Goal: Answer question/provide support: Share knowledge or assist other users

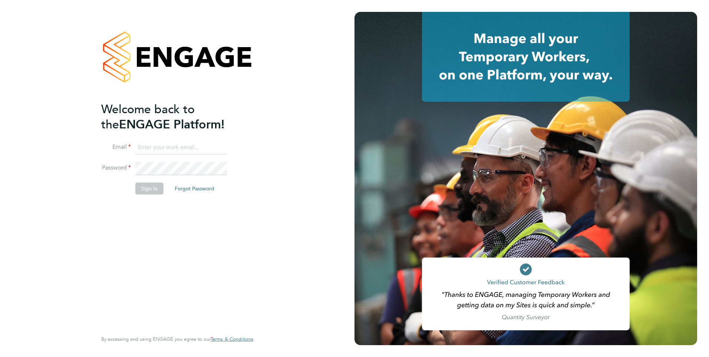
type input "[EMAIL_ADDRESS][PERSON_NAME][DOMAIN_NAME]"
click at [159, 203] on div "Welcome back to the ENGAGE Platform! Email daria.gregory@ncclondon.ac.uk Passwo…" at bounding box center [173, 216] width 145 height 228
click at [155, 187] on button "Sign In" at bounding box center [149, 188] width 28 height 12
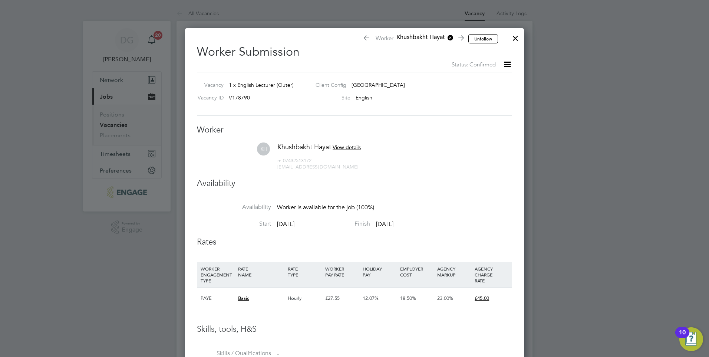
click at [519, 38] on div at bounding box center [515, 36] width 13 height 13
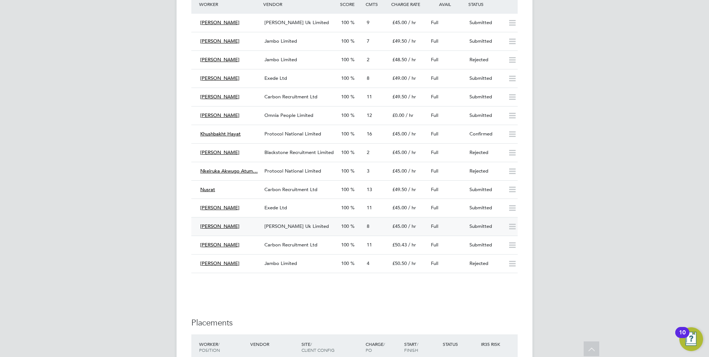
click at [387, 225] on div "8" at bounding box center [377, 226] width 26 height 12
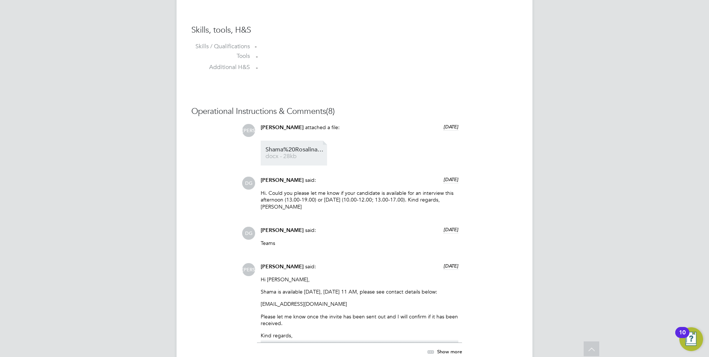
click at [298, 157] on span "docx - 28kb" at bounding box center [294, 156] width 59 height 6
click at [271, 263] on span "[PERSON_NAME]" at bounding box center [282, 266] width 43 height 6
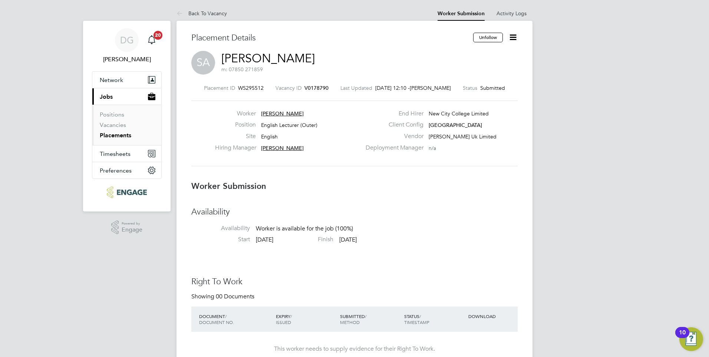
click at [448, 137] on span "[PERSON_NAME] Uk Limited" at bounding box center [463, 136] width 68 height 7
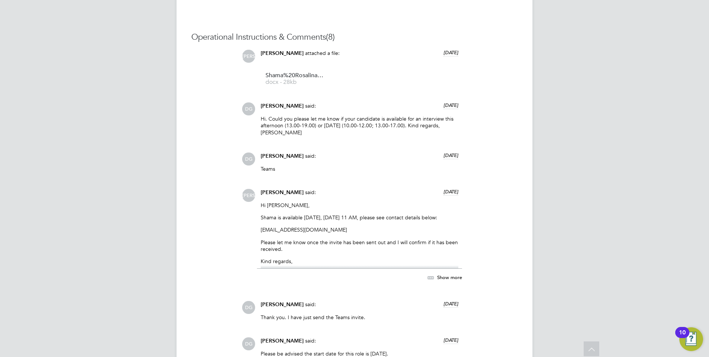
scroll to position [890, 0]
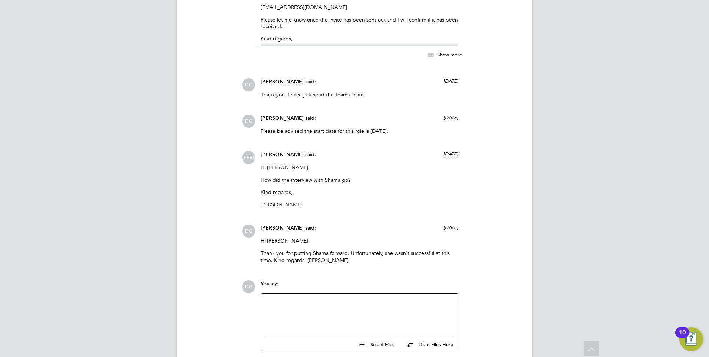
click at [336, 310] on div at bounding box center [359, 314] width 188 height 32
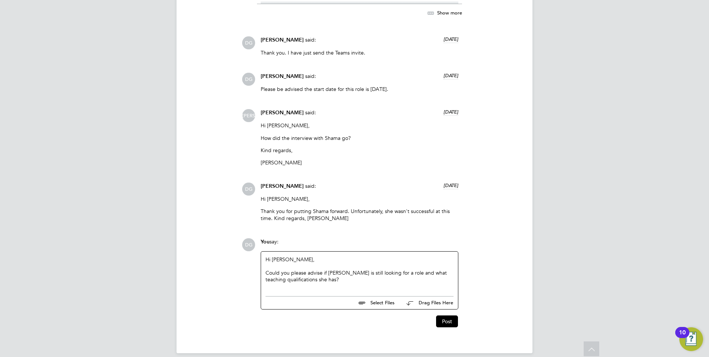
scroll to position [934, 0]
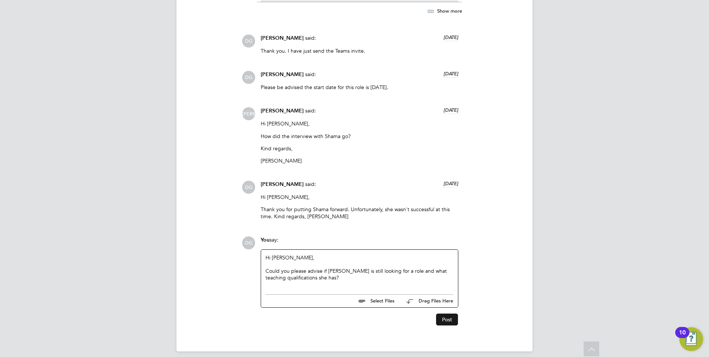
click at [457, 315] on button "Post" at bounding box center [447, 319] width 22 height 12
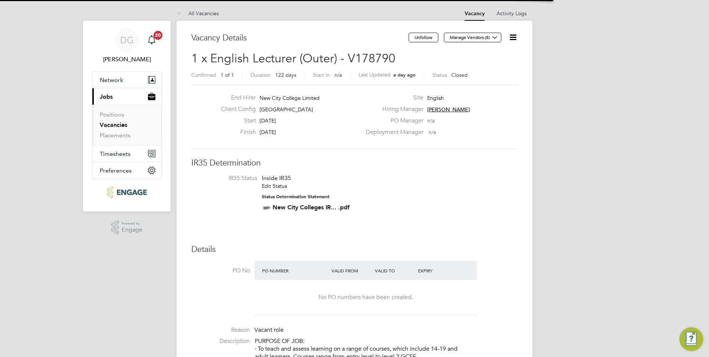
scroll to position [4, 4]
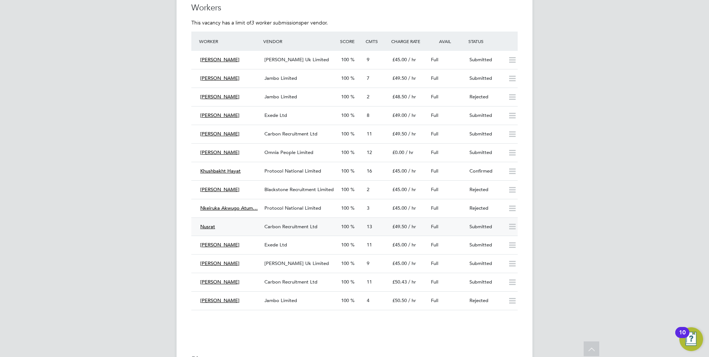
click at [307, 229] on div "Carbon Recruitment Ltd" at bounding box center [299, 227] width 77 height 12
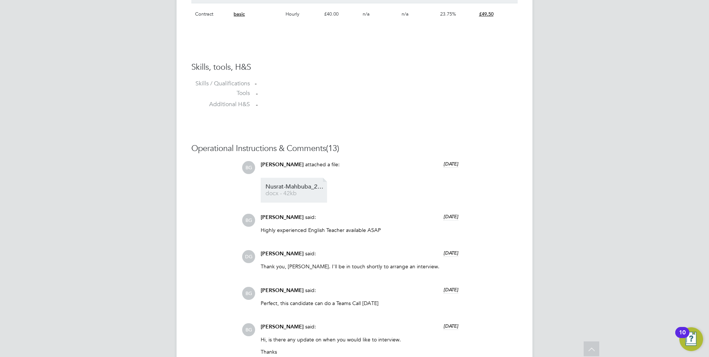
click at [290, 191] on span "docx - 42kb" at bounding box center [294, 194] width 59 height 6
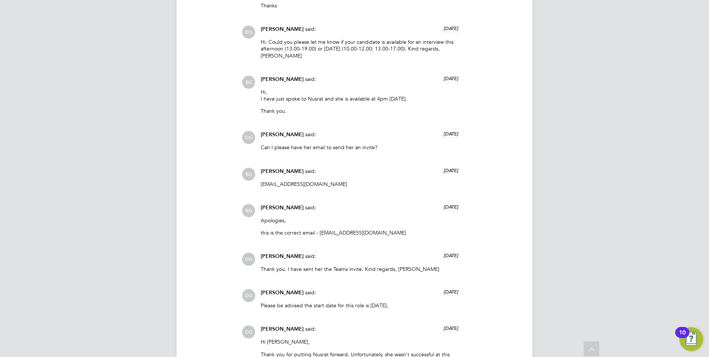
scroll to position [898, 0]
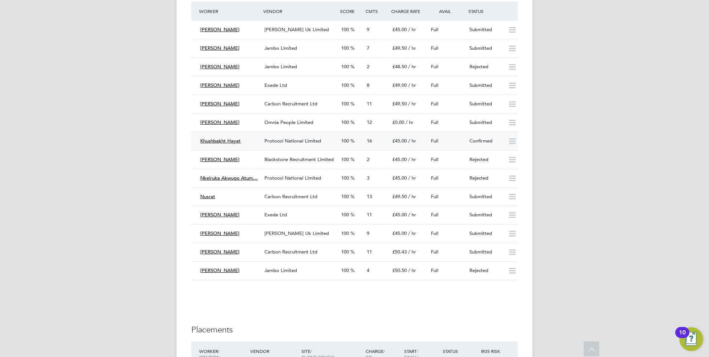
scroll to position [1186, 0]
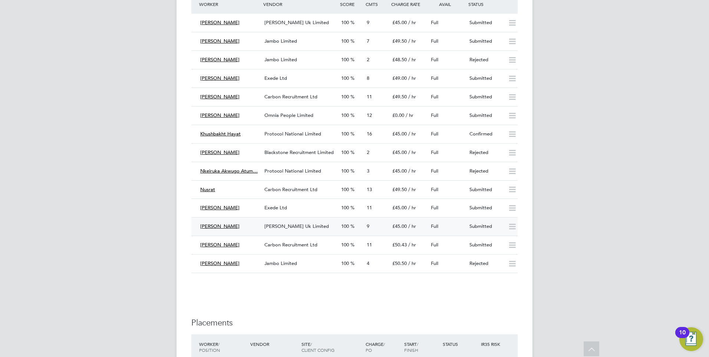
click at [288, 224] on span "[PERSON_NAME] Uk Limited" at bounding box center [296, 226] width 65 height 6
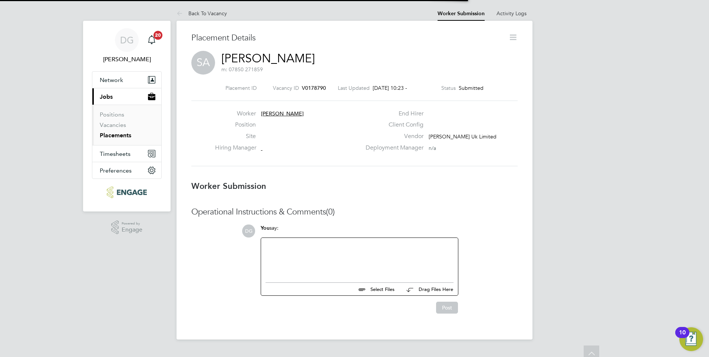
scroll to position [4, 4]
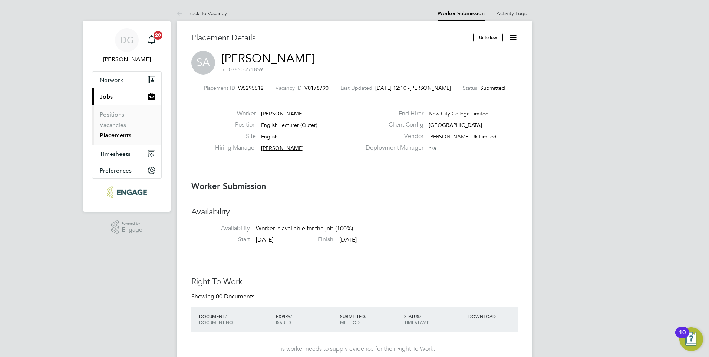
click at [280, 110] on span "[PERSON_NAME]" at bounding box center [282, 113] width 43 height 7
click at [204, 12] on link "Back To Vacancy" at bounding box center [201, 13] width 50 height 7
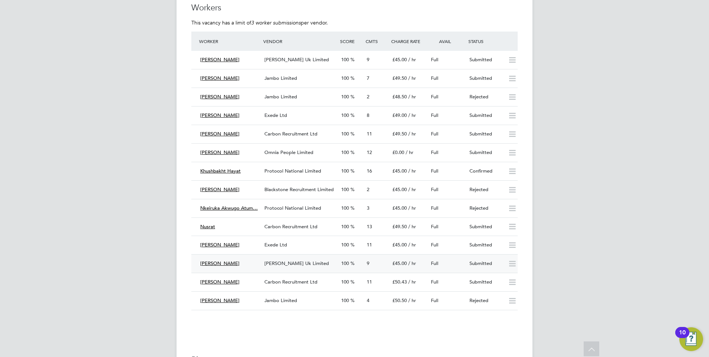
click at [227, 264] on span "[PERSON_NAME]" at bounding box center [219, 263] width 39 height 6
click at [308, 263] on span "[PERSON_NAME] Uk Limited" at bounding box center [296, 263] width 65 height 6
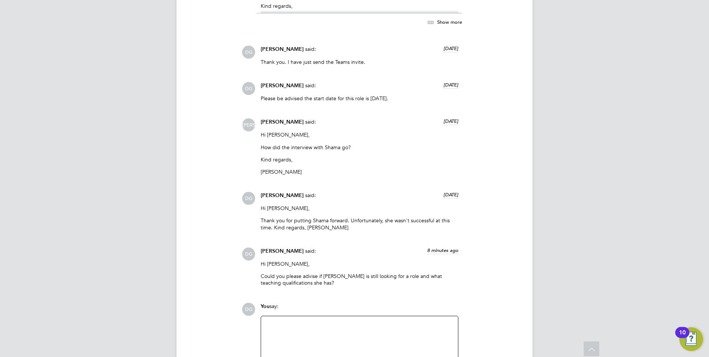
scroll to position [989, 0]
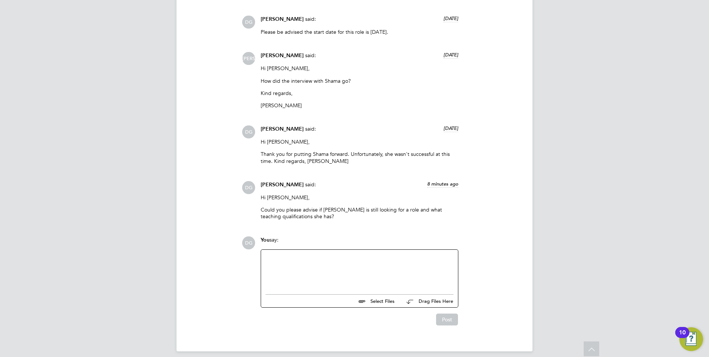
click at [342, 254] on div at bounding box center [359, 270] width 188 height 32
click at [449, 315] on button "Post" at bounding box center [447, 319] width 22 height 12
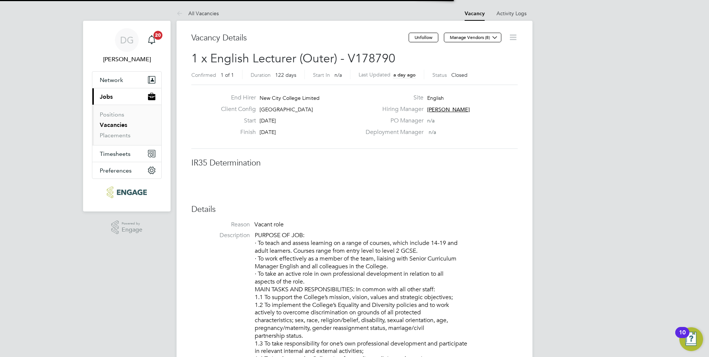
scroll to position [22, 52]
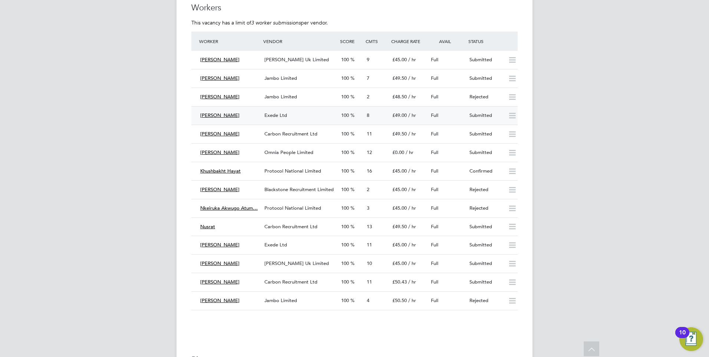
click at [306, 115] on div "Exede Ltd" at bounding box center [299, 115] width 77 height 12
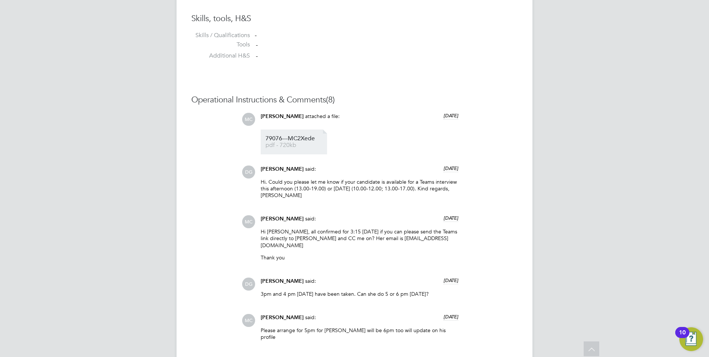
click at [289, 139] on span "79076---MC2Xede" at bounding box center [294, 139] width 59 height 6
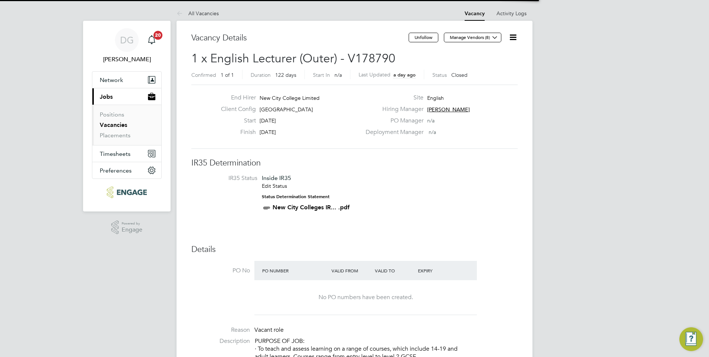
scroll to position [4, 4]
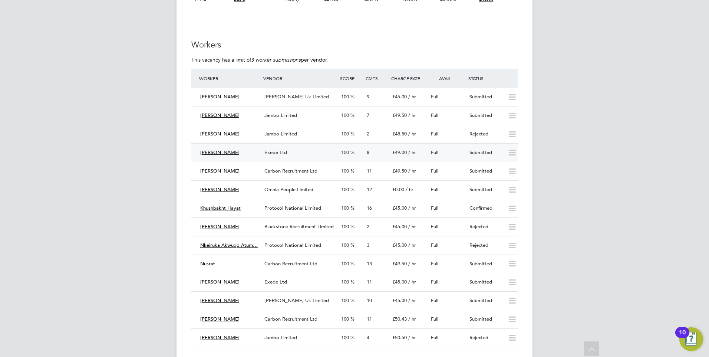
click at [215, 151] on span "[PERSON_NAME]" at bounding box center [219, 152] width 39 height 6
drag, startPoint x: 299, startPoint y: 186, endPoint x: 232, endPoint y: 186, distance: 66.7
click at [232, 186] on div "FB [PERSON_NAME] [PHONE_NUMBER] [EMAIL_ADDRESS][DOMAIN_NAME]" at bounding box center [263, 177] width 99 height 24
copy span "[EMAIL_ADDRESS][DOMAIN_NAME]"
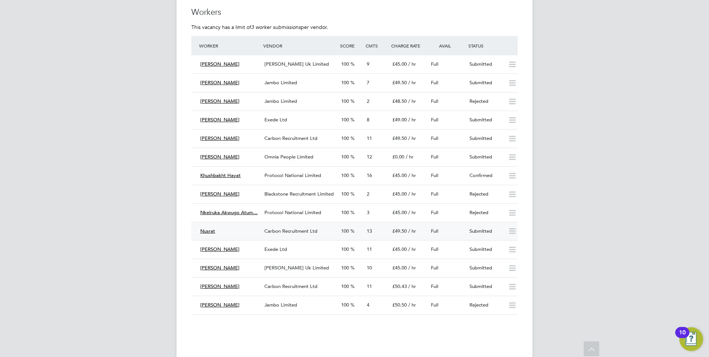
click at [399, 227] on div "£49.50 / hr" at bounding box center [408, 231] width 39 height 12
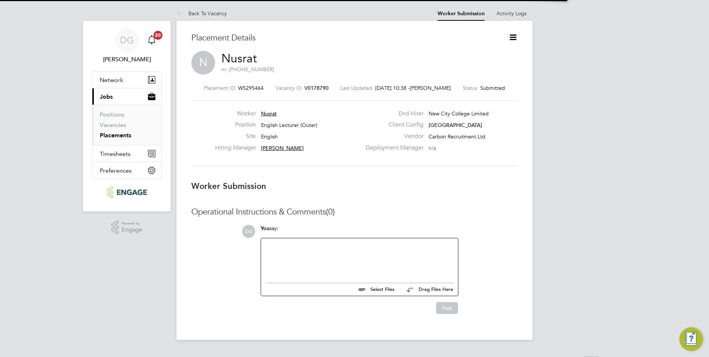
scroll to position [4, 4]
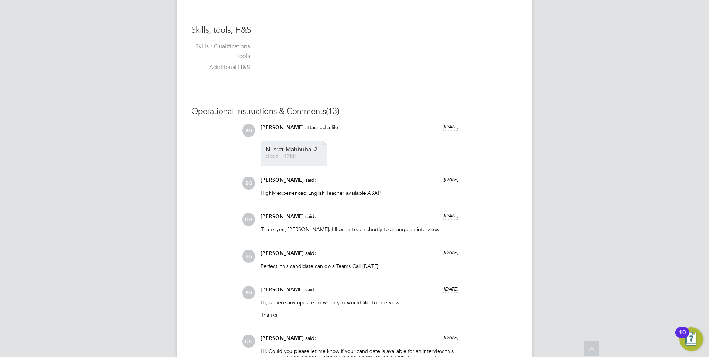
click at [303, 152] on span "Nusrat-Mahbuba_29370026%201111111111" at bounding box center [294, 150] width 59 height 6
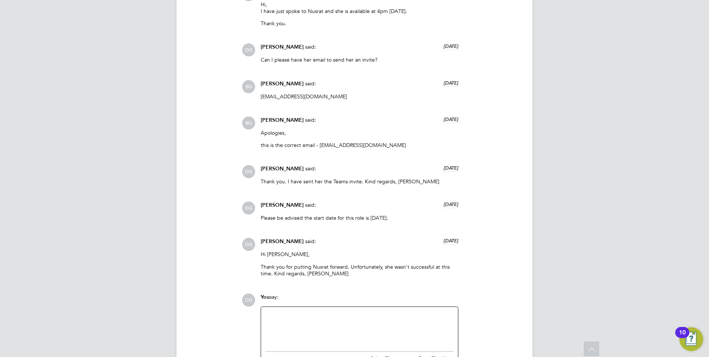
scroll to position [1001, 0]
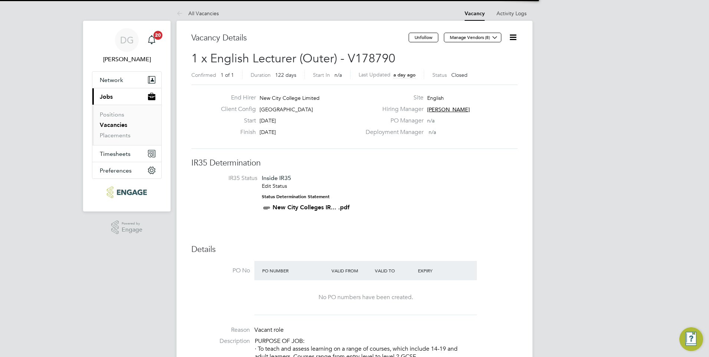
scroll to position [4, 4]
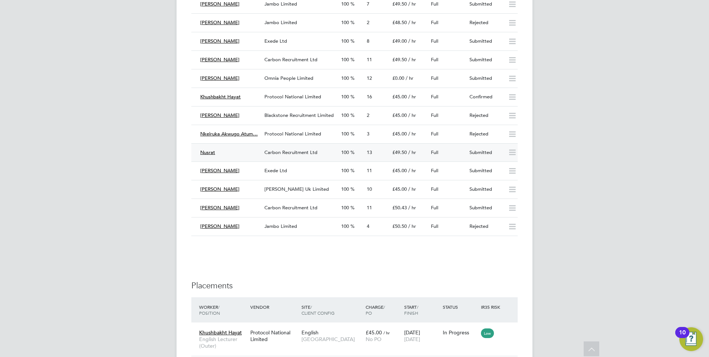
click at [304, 152] on span "Carbon Recruitment Ltd" at bounding box center [290, 152] width 53 height 6
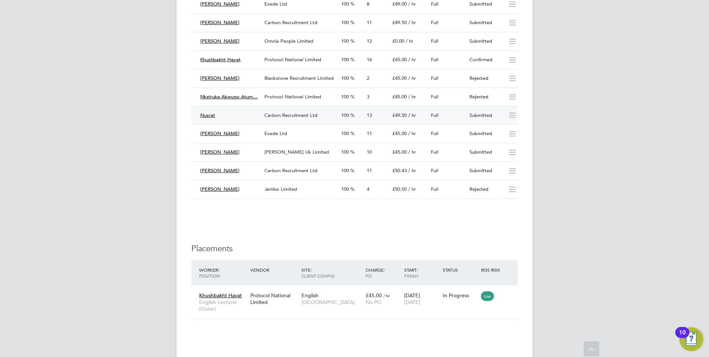
click at [208, 112] on span "Nusrat" at bounding box center [207, 115] width 15 height 6
click at [322, 133] on div "Exede Ltd" at bounding box center [299, 134] width 77 height 12
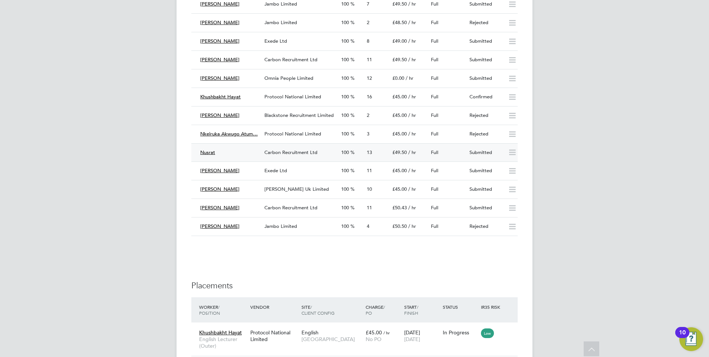
click at [286, 156] on div "Carbon Recruitment Ltd" at bounding box center [299, 152] width 77 height 12
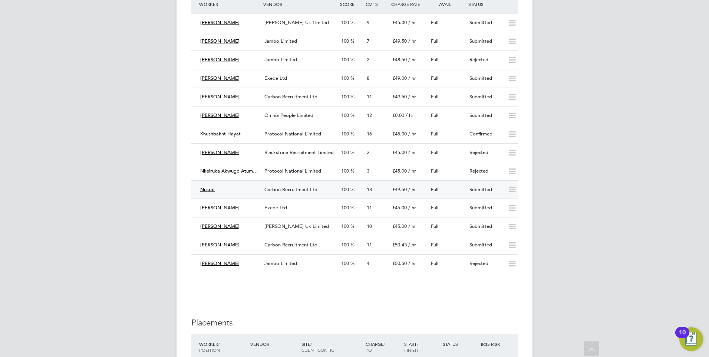
click at [204, 189] on span "Nusrat" at bounding box center [207, 189] width 15 height 6
drag, startPoint x: 301, startPoint y: 222, endPoint x: 219, endPoint y: 225, distance: 82.0
click at [219, 225] on div "N Nusrat [PHONE_NUMBER] [EMAIL_ADDRESS][DOMAIN_NAME]" at bounding box center [254, 214] width 115 height 37
copy span "[EMAIL_ADDRESS][DOMAIN_NAME]"
click at [323, 221] on div "[PERSON_NAME] Uk Limited" at bounding box center [299, 226] width 77 height 12
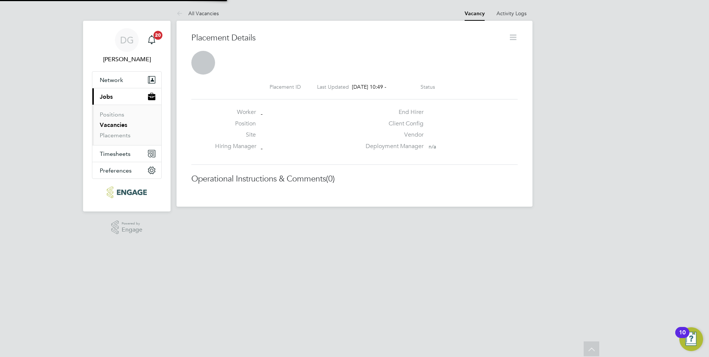
scroll to position [4, 4]
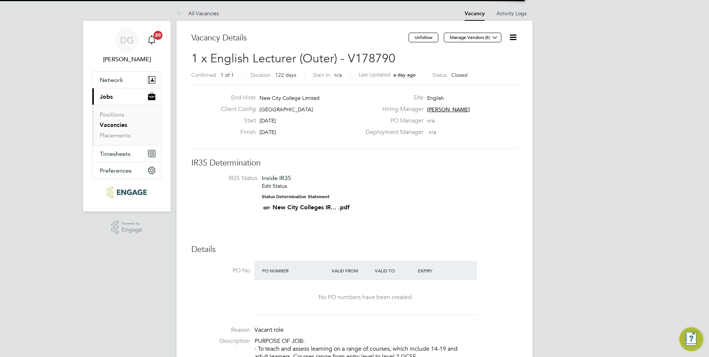
scroll to position [4, 4]
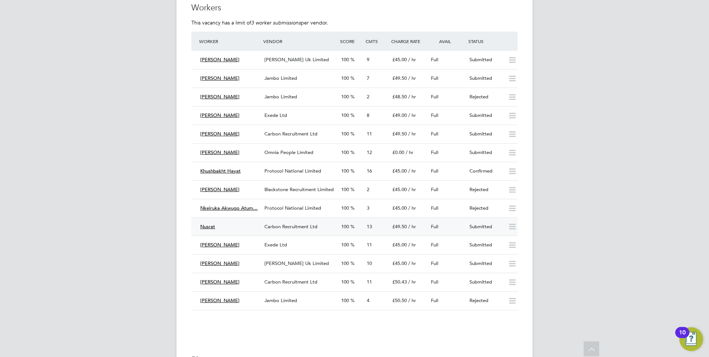
click at [310, 225] on span "Carbon Recruitment Ltd" at bounding box center [290, 226] width 53 height 6
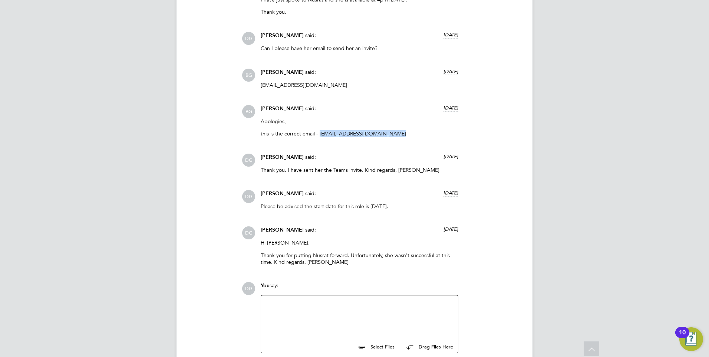
drag, startPoint x: 395, startPoint y: 126, endPoint x: 320, endPoint y: 130, distance: 75.4
click at [320, 130] on p "this is the correct email - [EMAIL_ADDRESS][DOMAIN_NAME]" at bounding box center [360, 133] width 198 height 7
copy p "[EMAIL_ADDRESS][DOMAIN_NAME]"
click at [340, 295] on div at bounding box center [359, 315] width 197 height 41
click at [338, 300] on div at bounding box center [359, 316] width 188 height 32
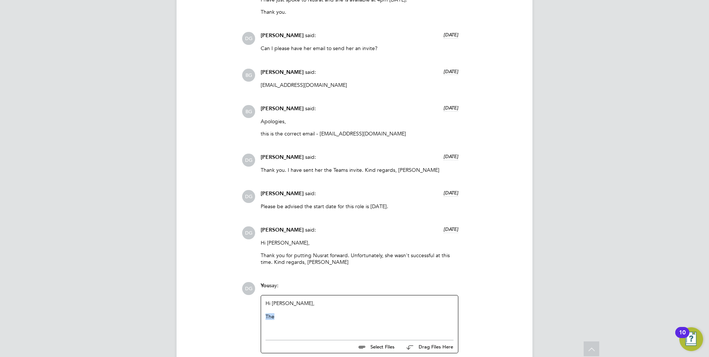
drag, startPoint x: 285, startPoint y: 309, endPoint x: 264, endPoint y: 310, distance: 21.9
click at [264, 310] on div "Hi [PERSON_NAME], The" at bounding box center [359, 315] width 197 height 41
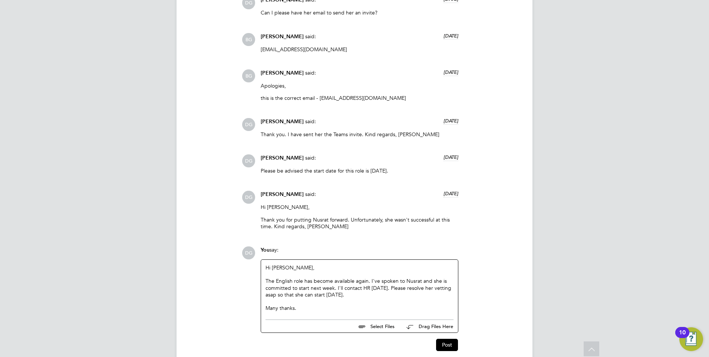
scroll to position [1062, 0]
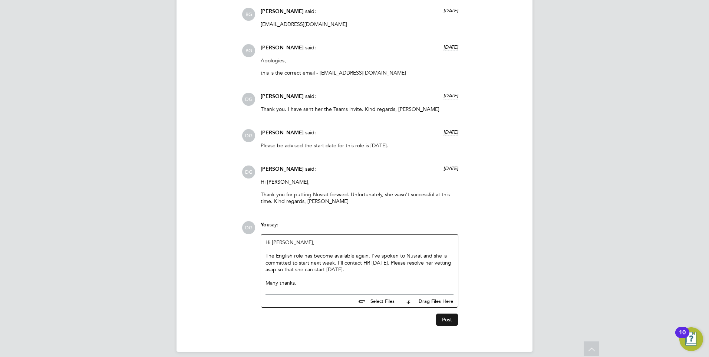
click at [449, 313] on button "Post" at bounding box center [447, 319] width 22 height 12
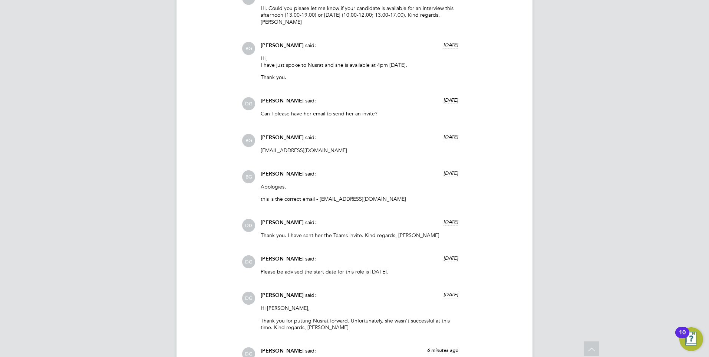
scroll to position [1121, 0]
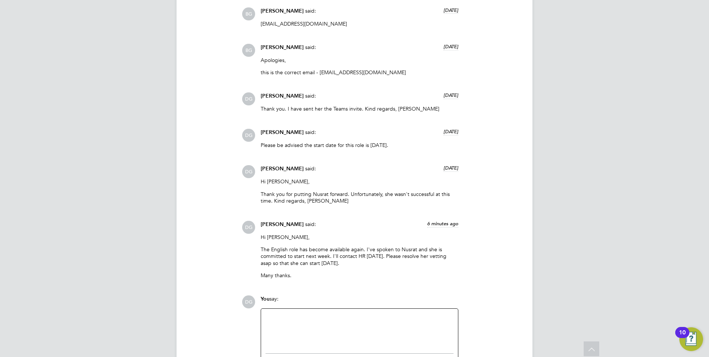
scroll to position [1121, 0]
